Goal: Task Accomplishment & Management: Manage account settings

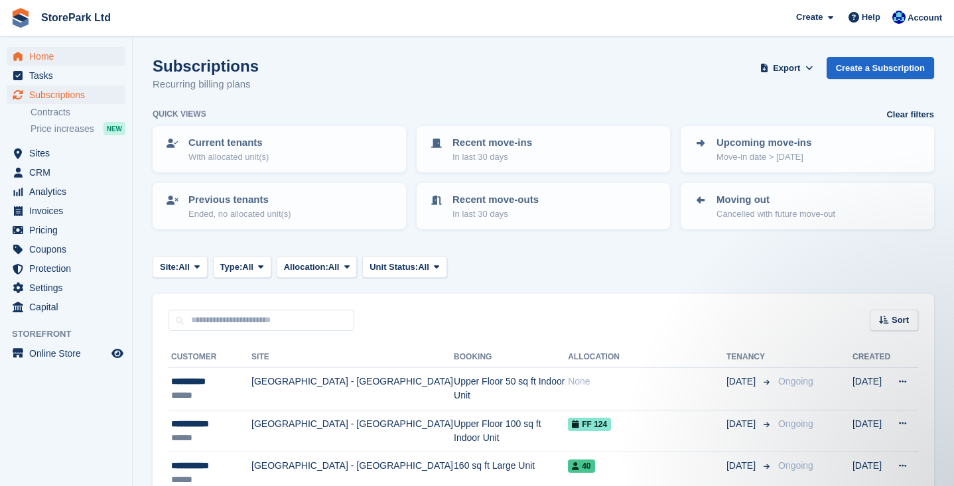
click at [50, 61] on span "Home" at bounding box center [69, 56] width 80 height 19
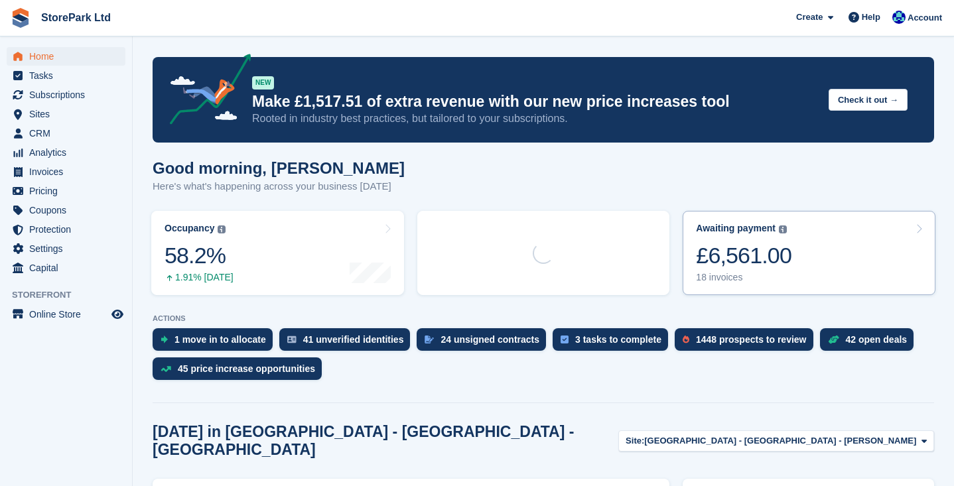
click at [835, 243] on link "Awaiting payment The total outstanding balance on all open invoices. £6,561.00 …" at bounding box center [809, 253] width 253 height 84
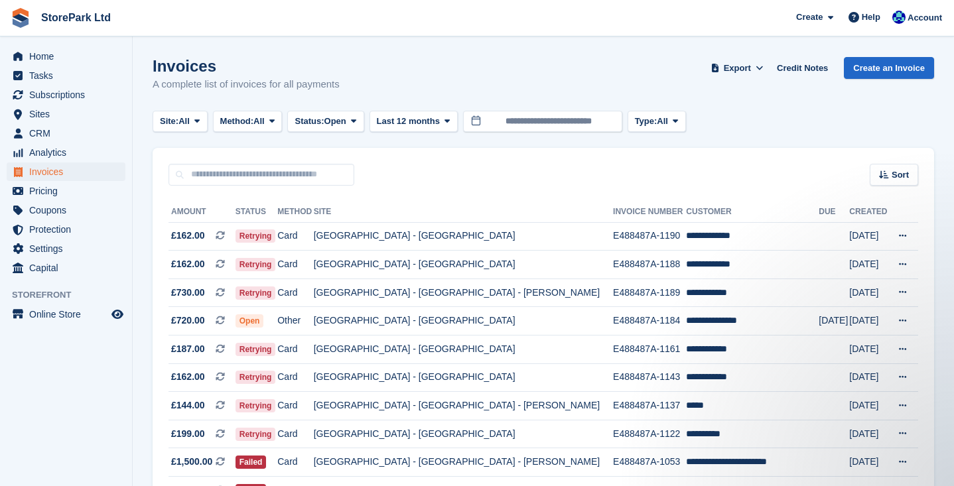
drag, startPoint x: 947, startPoint y: 198, endPoint x: 951, endPoint y: 267, distance: 69.7
click at [951, 267] on section "Invoices A complete list of invoices for all payments Export Export Invoices Ex…" at bounding box center [543, 398] width 821 height 797
click at [949, 254] on section "Invoices A complete list of invoices for all payments Export Export Invoices Ex…" at bounding box center [543, 398] width 821 height 797
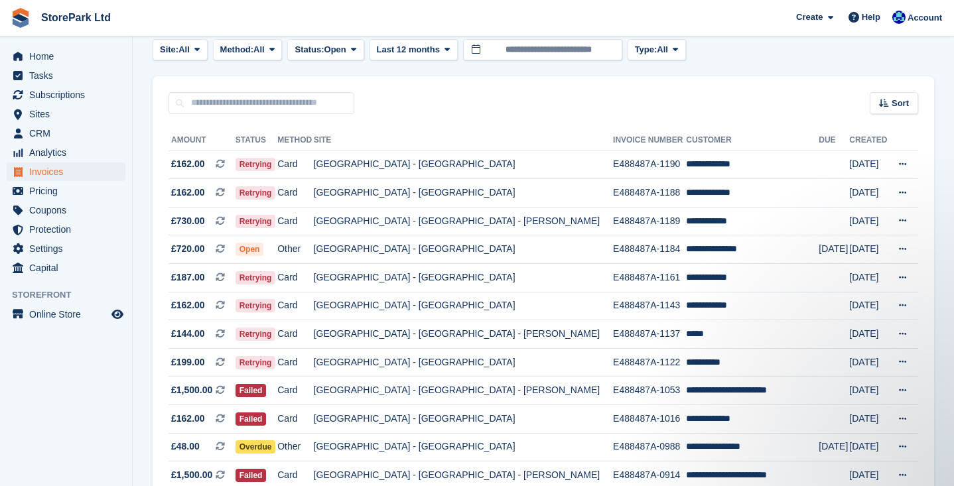
scroll to position [71, 0]
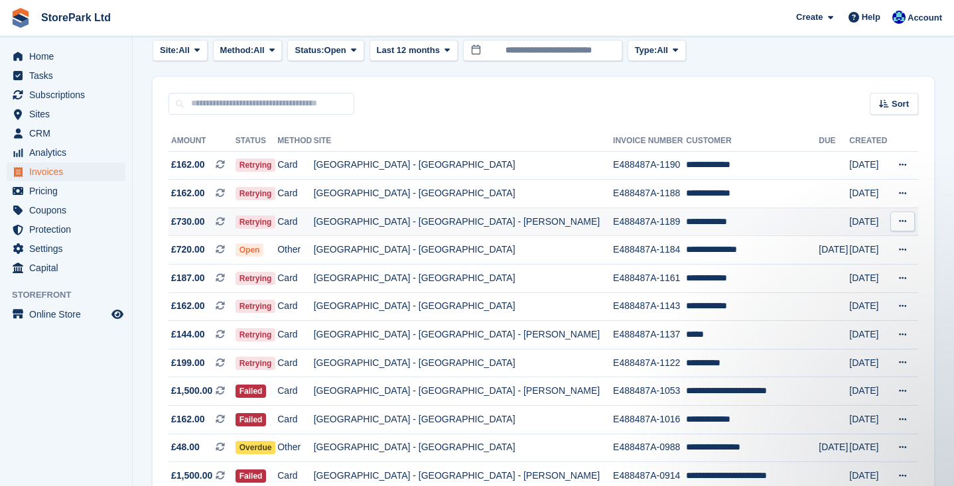
click at [198, 226] on span "£730.00" at bounding box center [188, 222] width 34 height 14
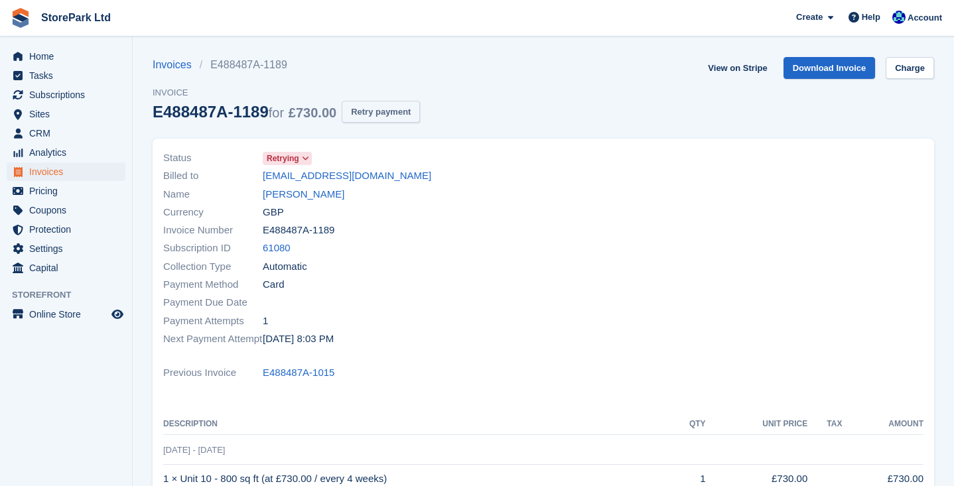
click at [387, 113] on button "Retry payment" at bounding box center [381, 112] width 78 height 22
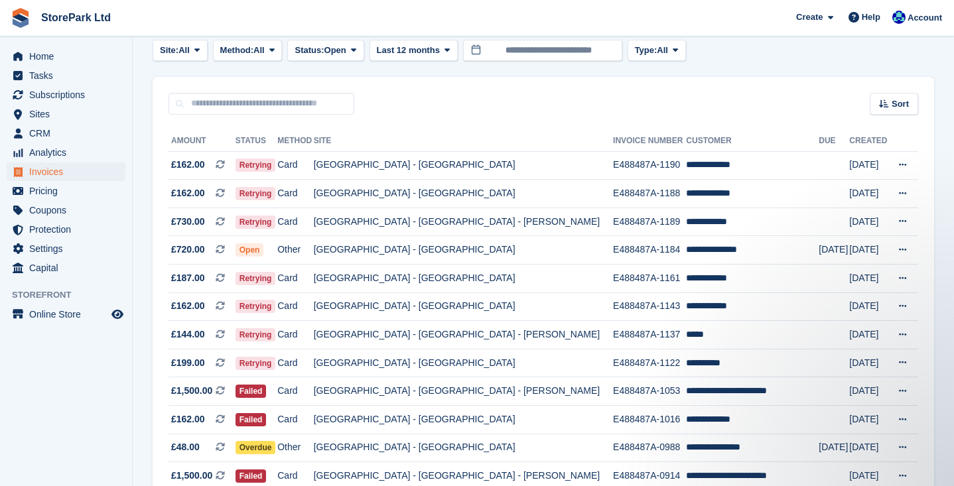
drag, startPoint x: 951, startPoint y: 318, endPoint x: 951, endPoint y: 344, distance: 25.9
click at [951, 344] on section "Invoices A complete list of invoices for all payments Export Export Invoices Ex…" at bounding box center [543, 327] width 821 height 797
click at [948, 322] on section "Invoices A complete list of invoices for all payments Export Export Invoices Ex…" at bounding box center [543, 327] width 821 height 797
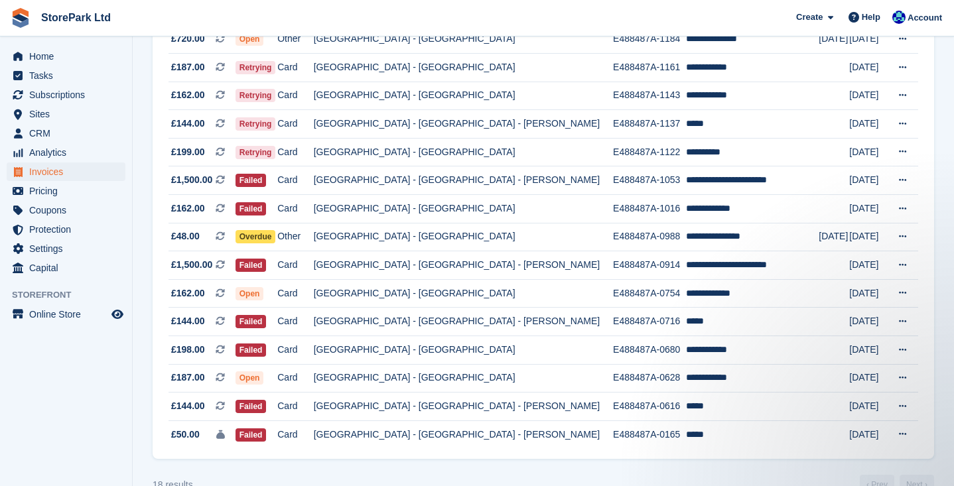
scroll to position [287, 0]
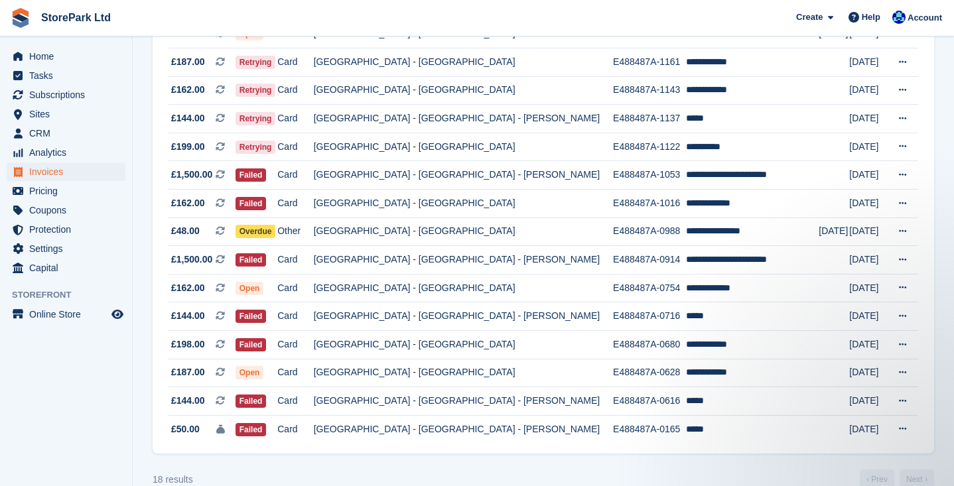
drag, startPoint x: 949, startPoint y: 254, endPoint x: 954, endPoint y: 94, distance: 159.9
click at [950, 87] on section "Invoices A complete list of invoices for all payments Export Export Invoices Ex…" at bounding box center [543, 111] width 821 height 797
click at [951, 196] on section "Invoices A complete list of invoices for all payments Export Export Invoices Ex…" at bounding box center [543, 111] width 821 height 797
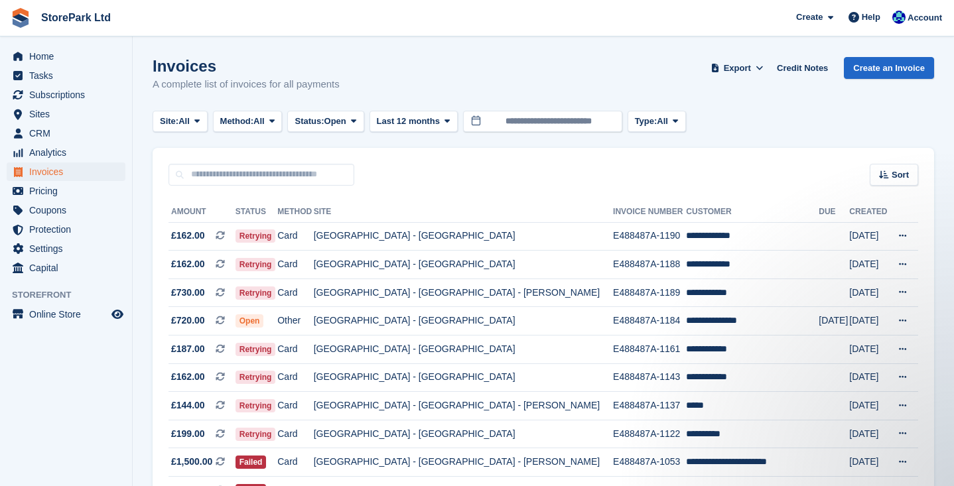
scroll to position [0, 0]
click at [950, 186] on section "Invoices A complete list of invoices for all payments Export Export Invoices Ex…" at bounding box center [543, 398] width 821 height 797
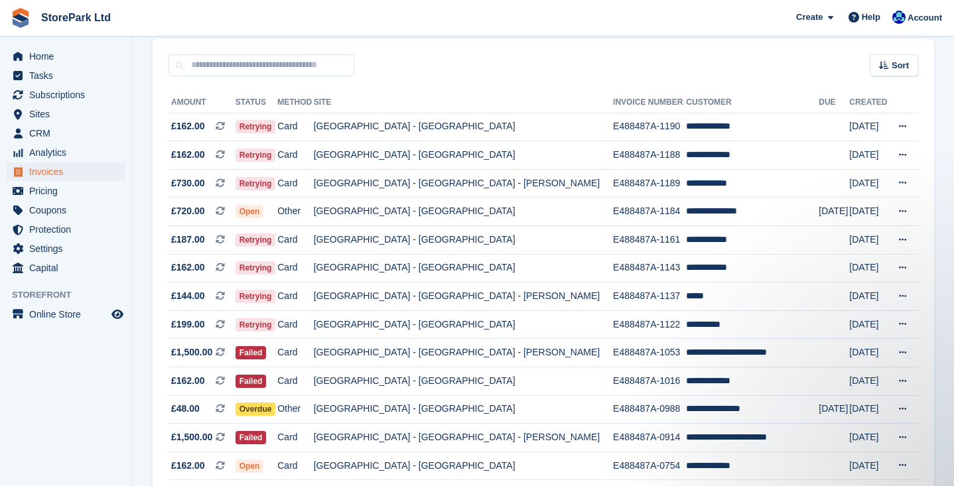
scroll to position [105, 0]
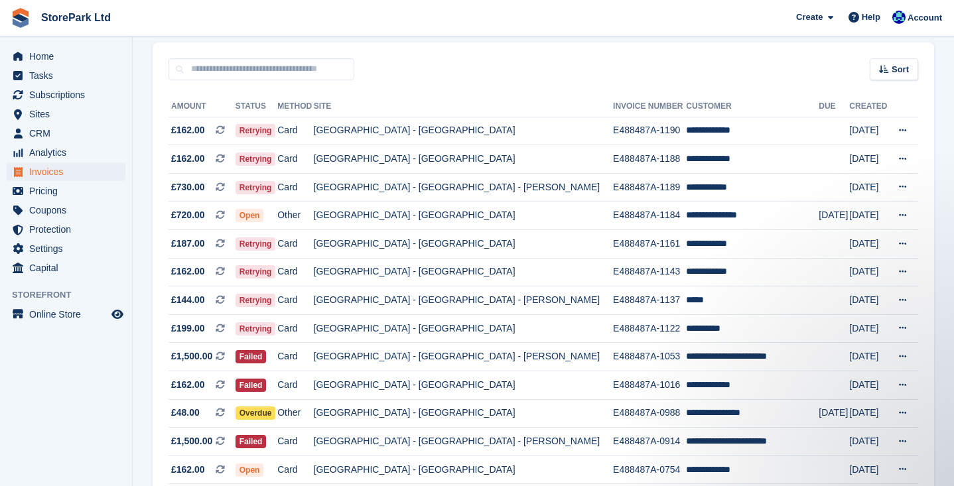
drag, startPoint x: 951, startPoint y: 213, endPoint x: 949, endPoint y: 281, distance: 67.7
click at [949, 281] on section "Invoices A complete list of invoices for all payments Export Export Invoices Ex…" at bounding box center [543, 293] width 821 height 797
click at [949, 280] on section "Invoices A complete list of invoices for all payments Export Export Invoices Ex…" at bounding box center [543, 293] width 821 height 797
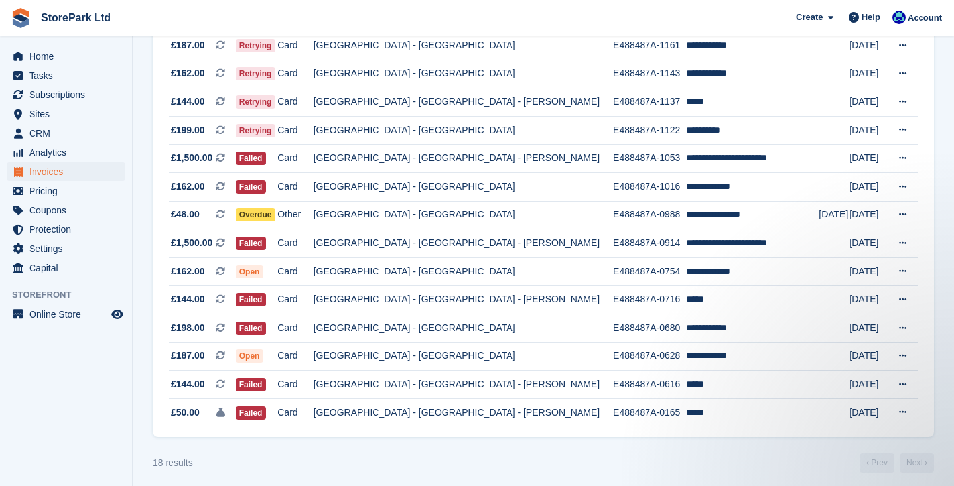
scroll to position [307, 0]
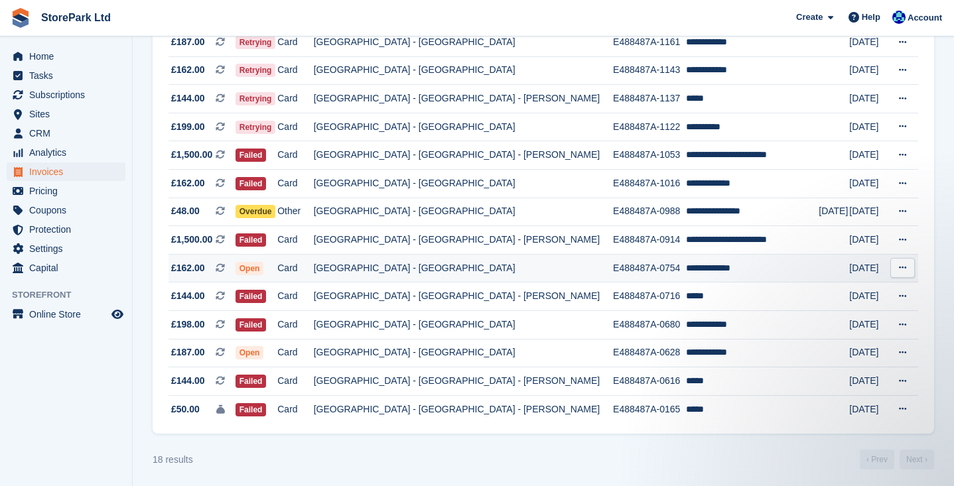
click at [414, 274] on td "[GEOGRAPHIC_DATA] - [GEOGRAPHIC_DATA]" at bounding box center [463, 268] width 299 height 29
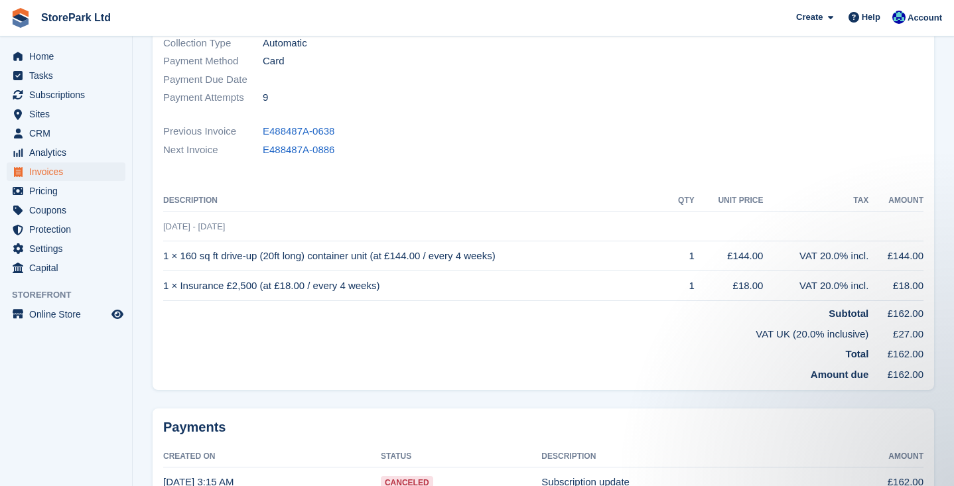
drag, startPoint x: 950, startPoint y: 202, endPoint x: 952, endPoint y: 160, distance: 42.5
click at [952, 160] on section "Invoices E488487A-0754 Invoice E488487A-0754 for £162.00 View on Stripe Downloa…" at bounding box center [543, 177] width 821 height 795
click at [944, 158] on section "Invoices E488487A-0754 Invoice E488487A-0754 for £162.00 View on Stripe Downloa…" at bounding box center [543, 177] width 821 height 795
click at [949, 165] on section "Invoices E488487A-0754 Invoice E488487A-0754 for £162.00 View on Stripe Downloa…" at bounding box center [543, 177] width 821 height 795
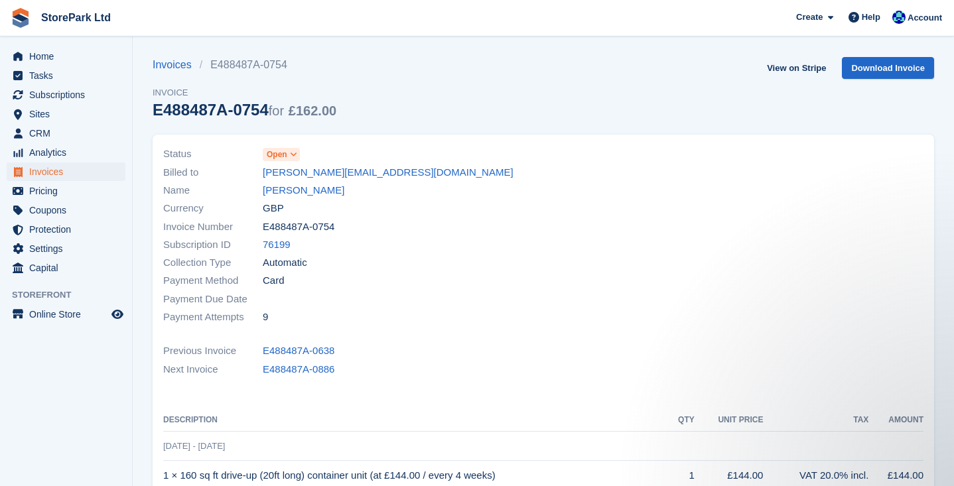
click at [949, 90] on section "Invoices E488487A-0754 Invoice E488487A-0754 for £162.00 View on Stripe Downloa…" at bounding box center [543, 397] width 821 height 795
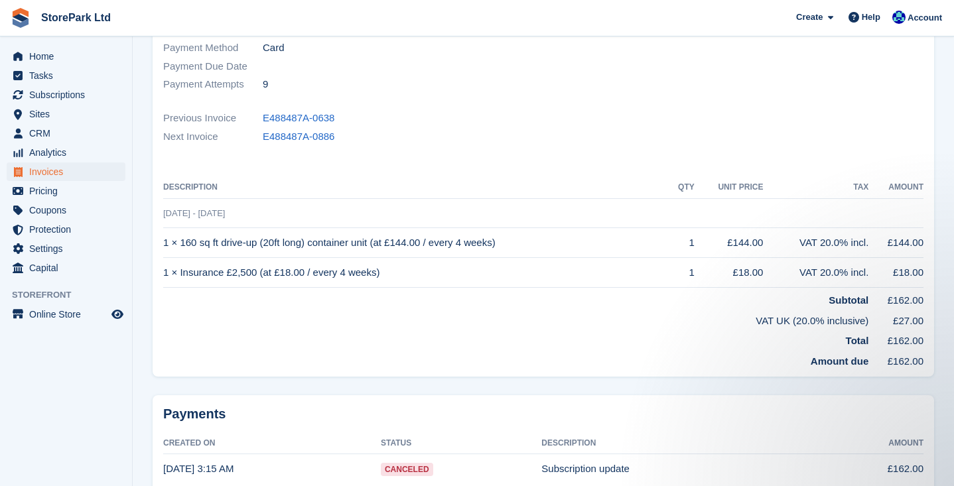
scroll to position [243, 0]
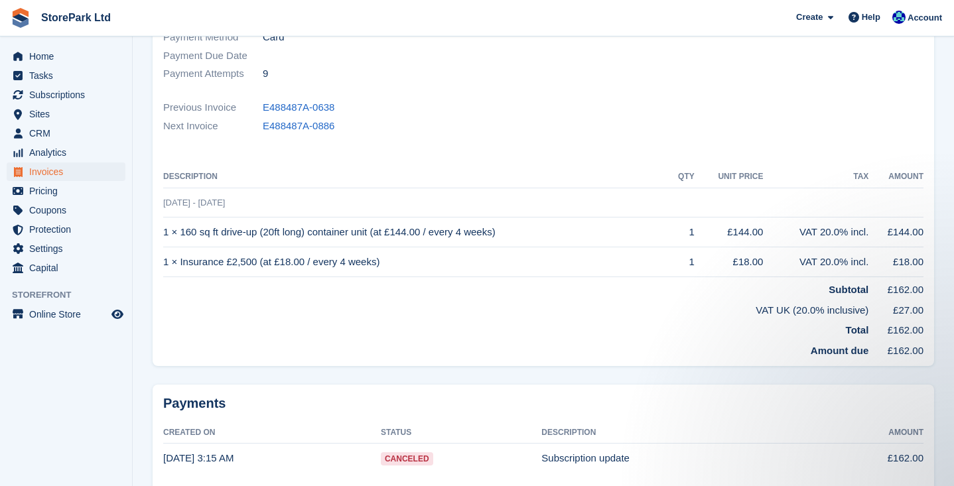
click at [947, 178] on section "Invoices E488487A-0754 Invoice E488487A-0754 for £162.00 View on Stripe Downloa…" at bounding box center [543, 154] width 821 height 795
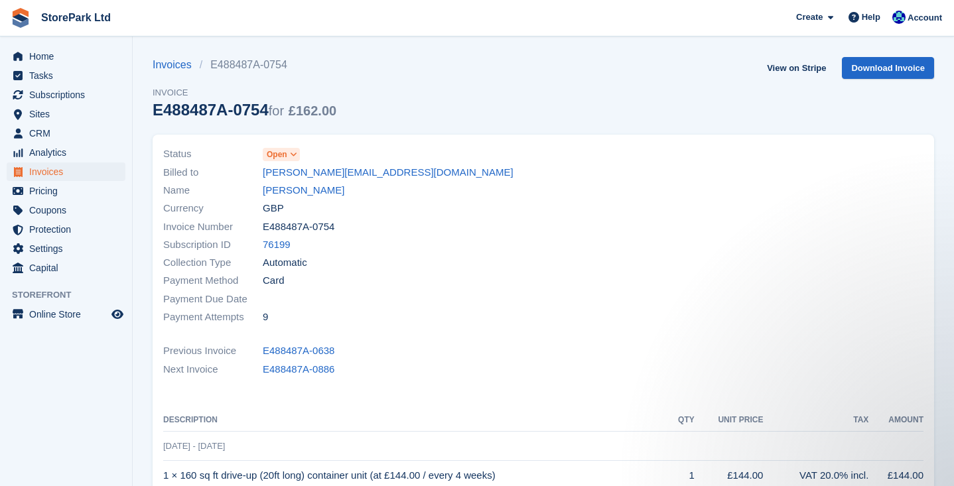
scroll to position [0, 0]
click at [70, 92] on span "Subscriptions" at bounding box center [69, 95] width 80 height 19
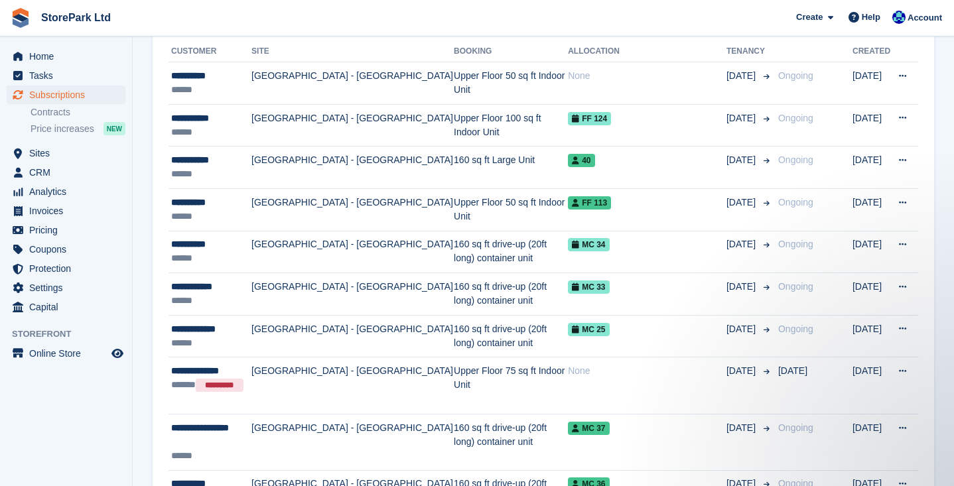
scroll to position [320, 0]
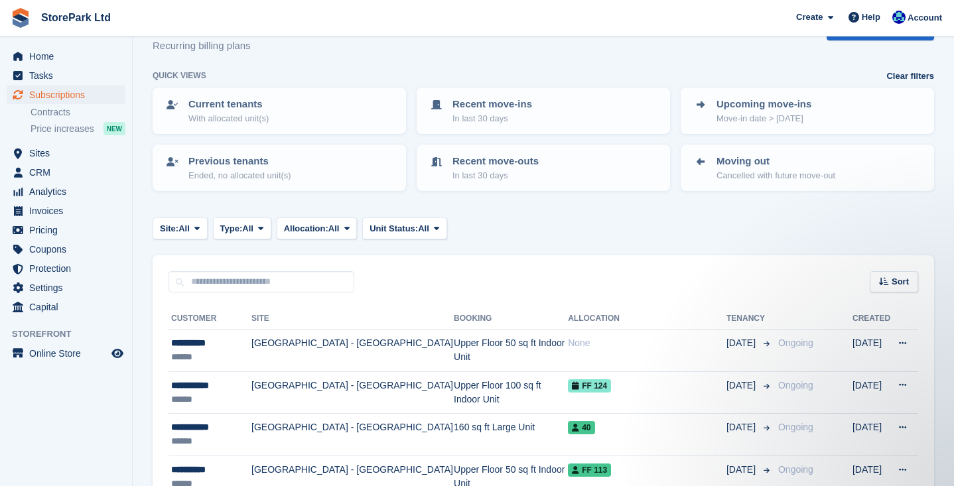
scroll to position [23, 0]
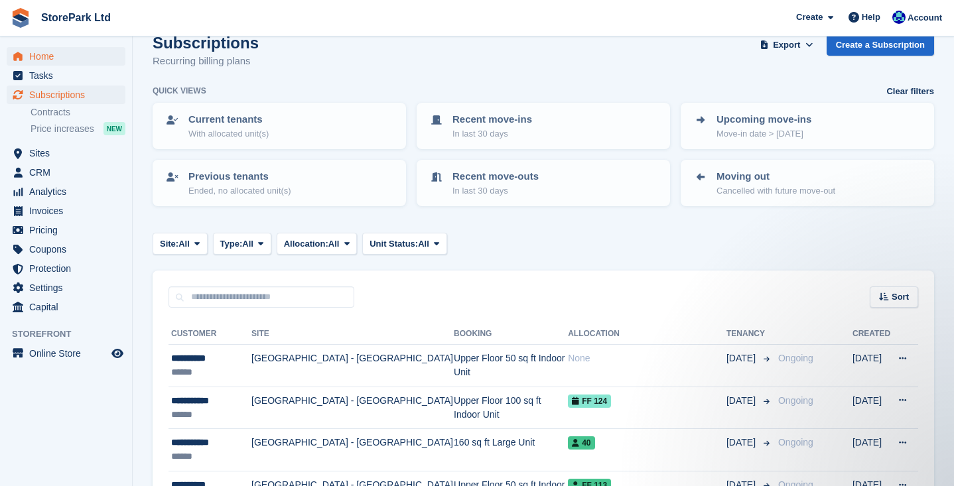
click at [86, 53] on span "Home" at bounding box center [69, 56] width 80 height 19
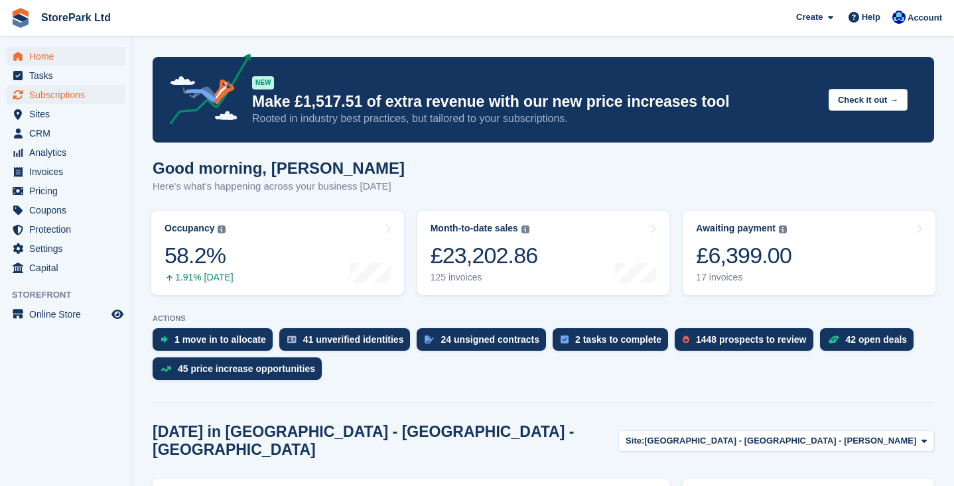
click at [68, 96] on span "Subscriptions" at bounding box center [69, 95] width 80 height 19
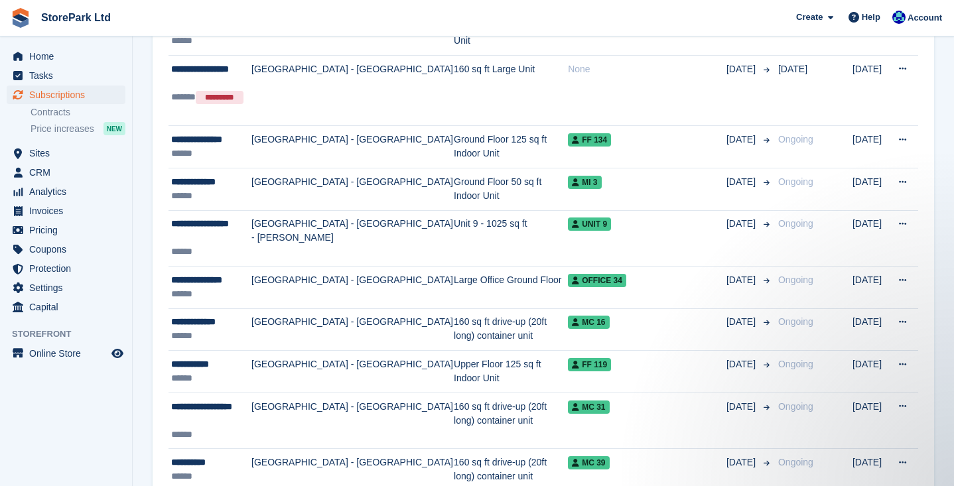
scroll to position [809, 0]
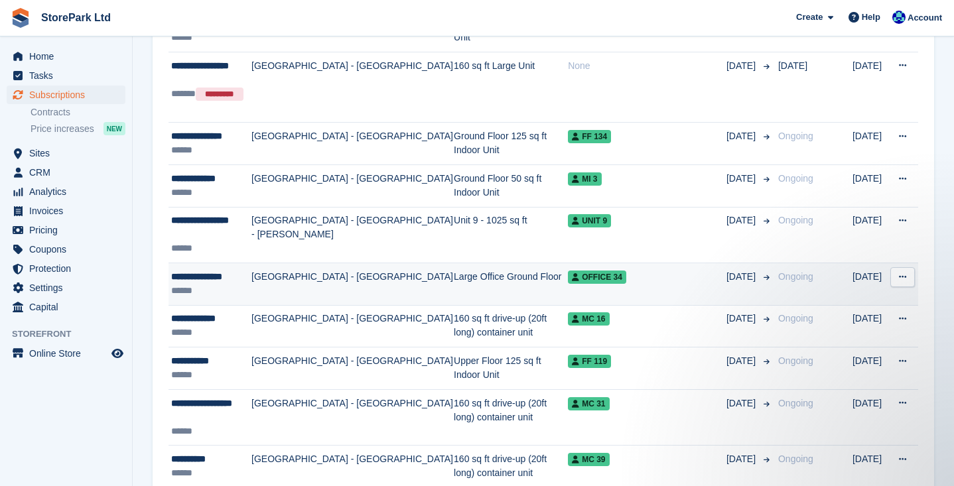
click at [368, 287] on td "[GEOGRAPHIC_DATA] - [GEOGRAPHIC_DATA]" at bounding box center [352, 284] width 202 height 42
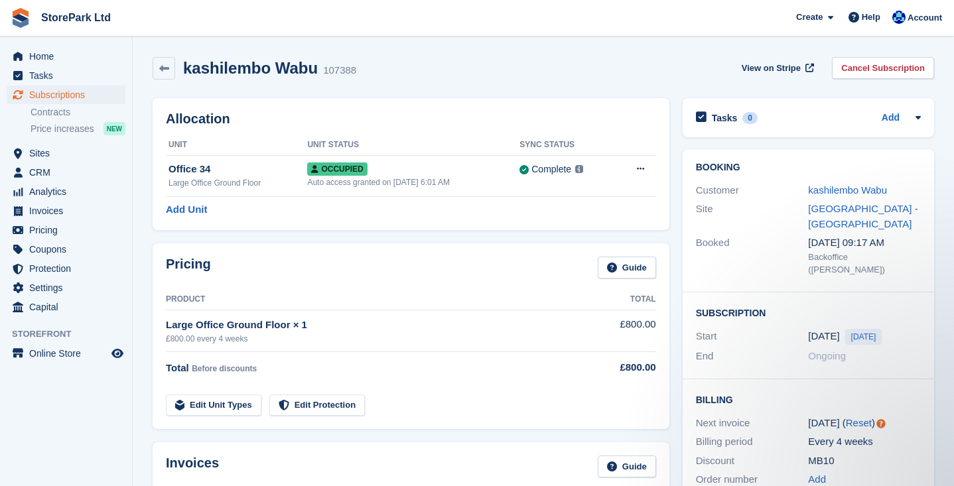
click at [829, 190] on link "kashilembo Wabu" at bounding box center [847, 189] width 79 height 11
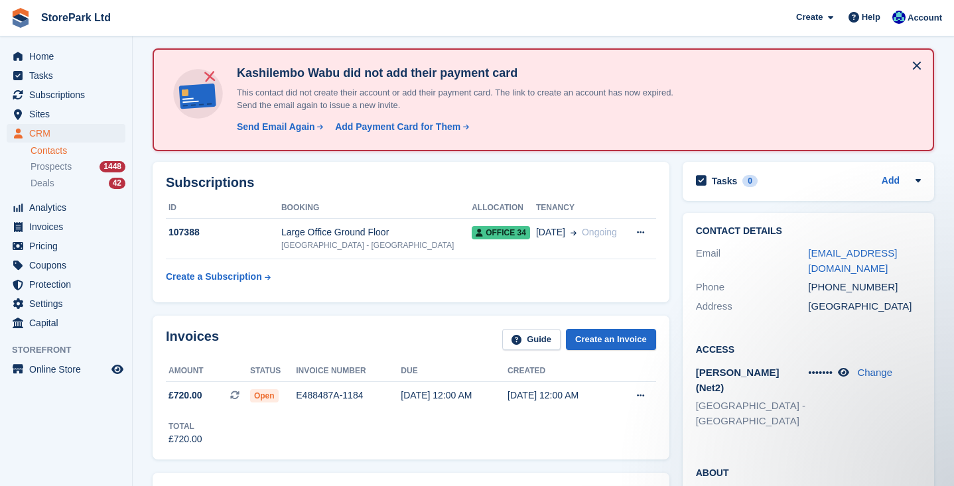
scroll to position [-3, 0]
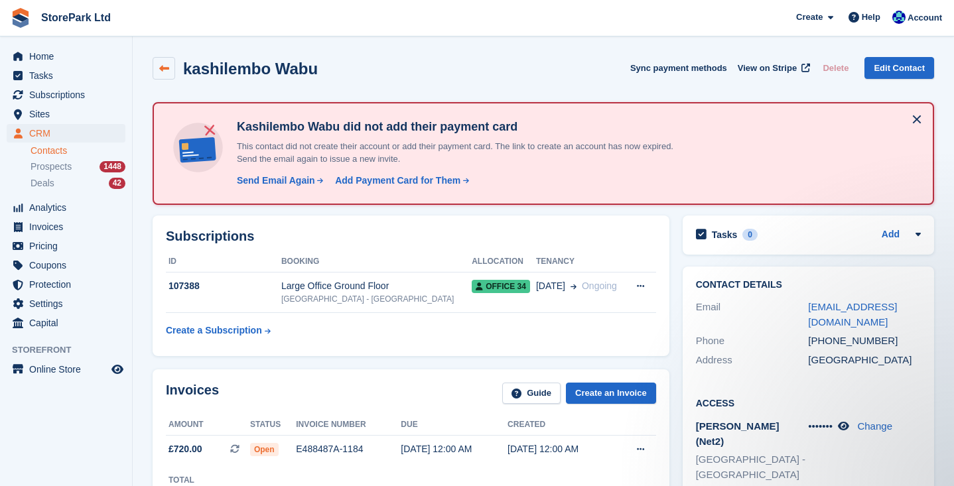
click at [166, 73] on icon at bounding box center [164, 69] width 10 height 10
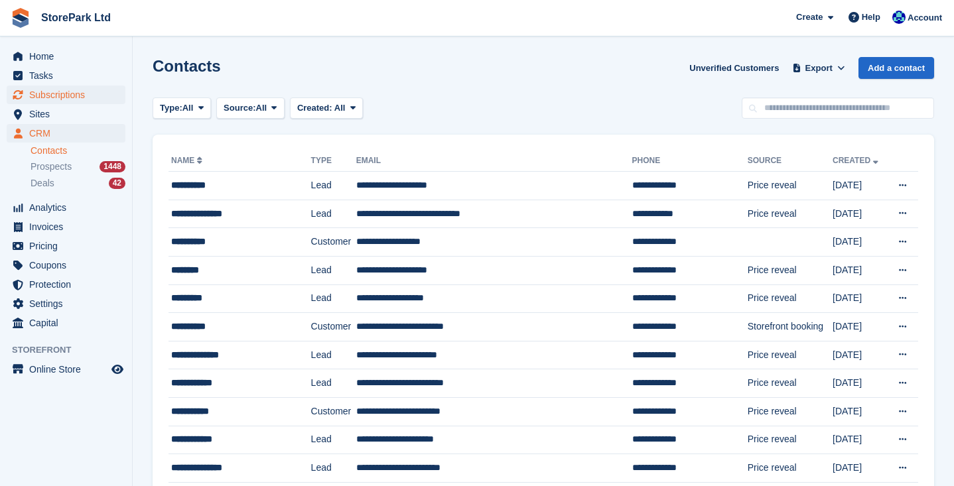
click at [61, 96] on span "Subscriptions" at bounding box center [69, 95] width 80 height 19
